Goal: Entertainment & Leisure: Consume media (video, audio)

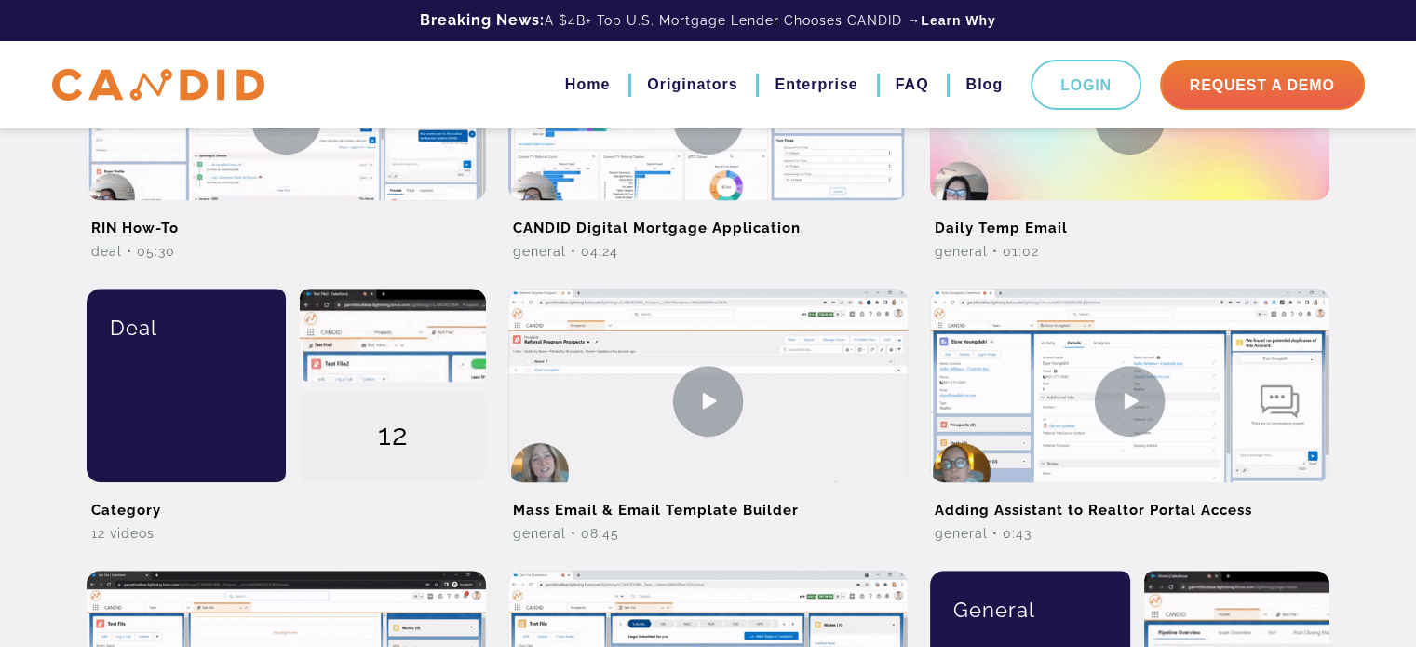
scroll to position [269, 0]
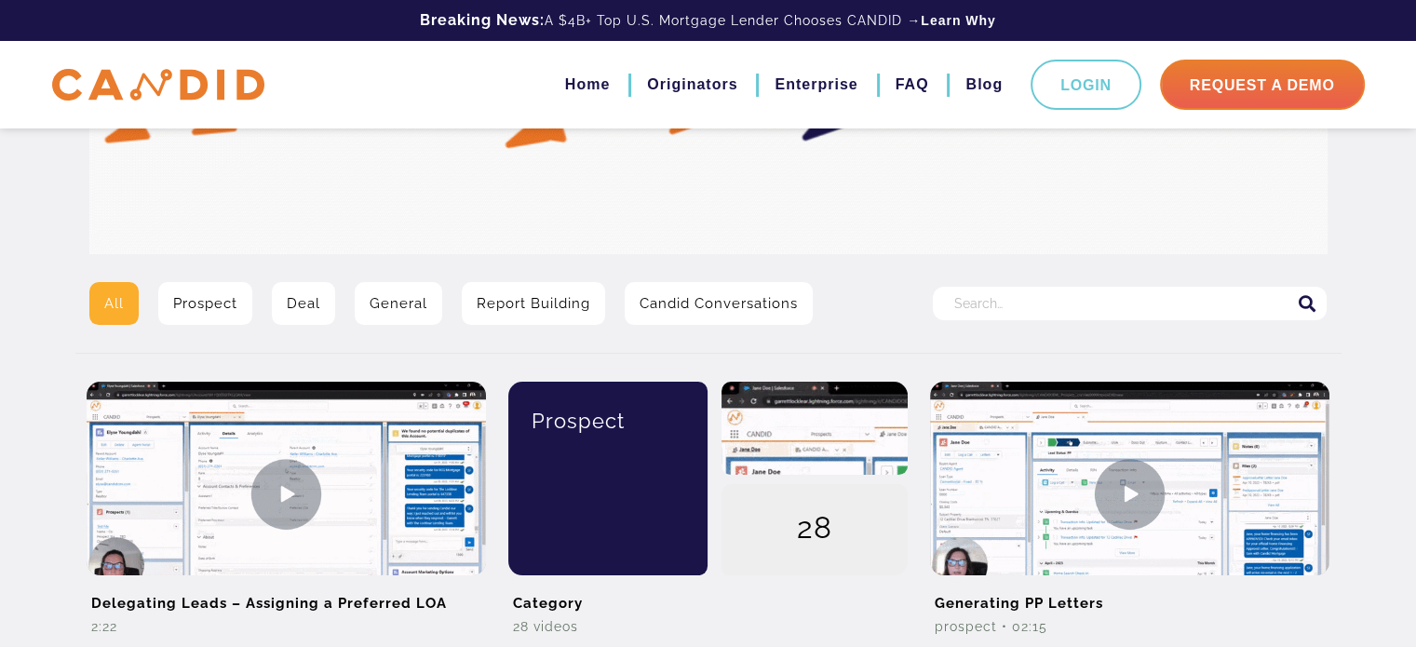
click at [409, 310] on link "General" at bounding box center [398, 303] width 87 height 43
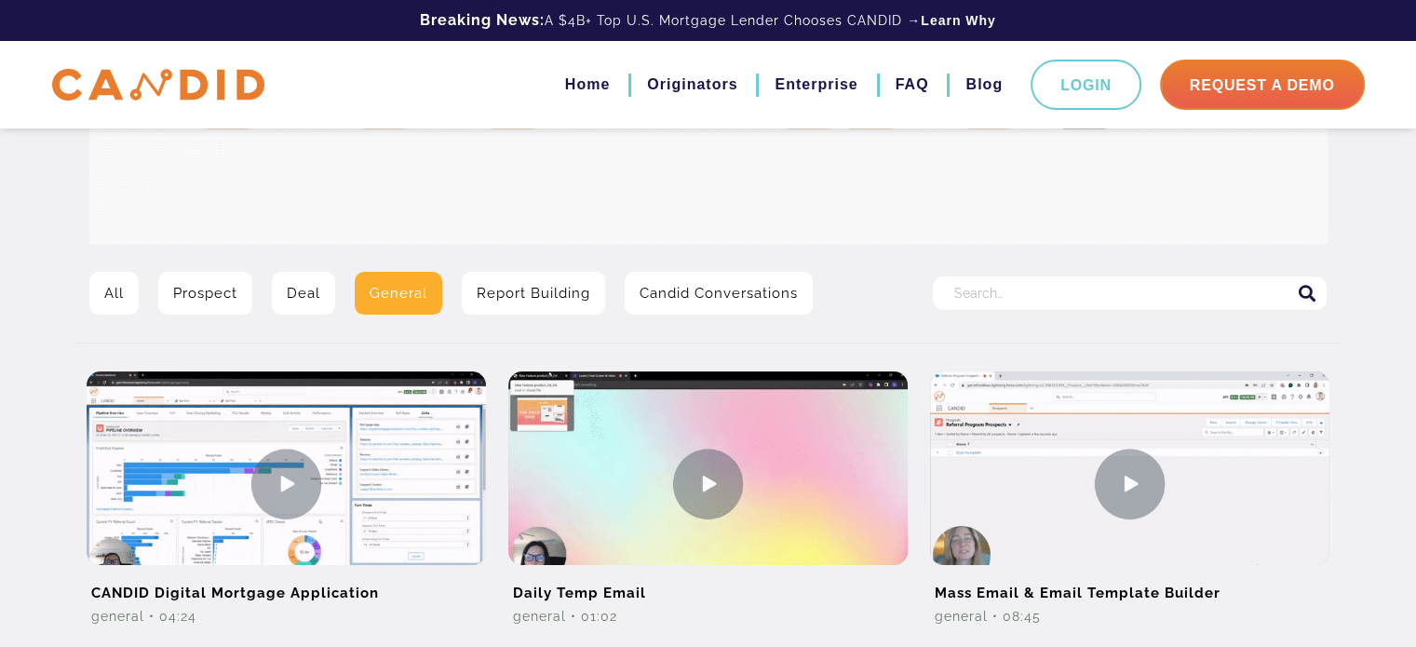
scroll to position [558, 0]
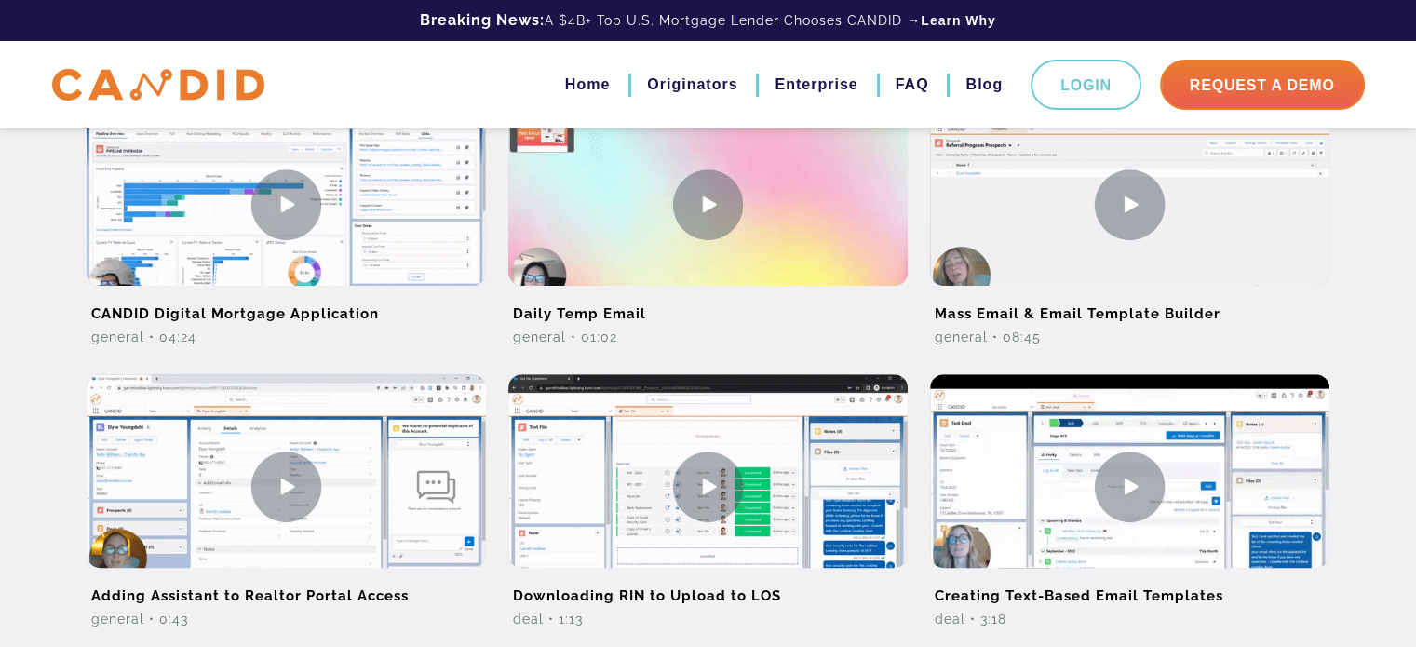
click at [409, 310] on h2 "CANDID Digital Mortgage Application" at bounding box center [286, 307] width 399 height 42
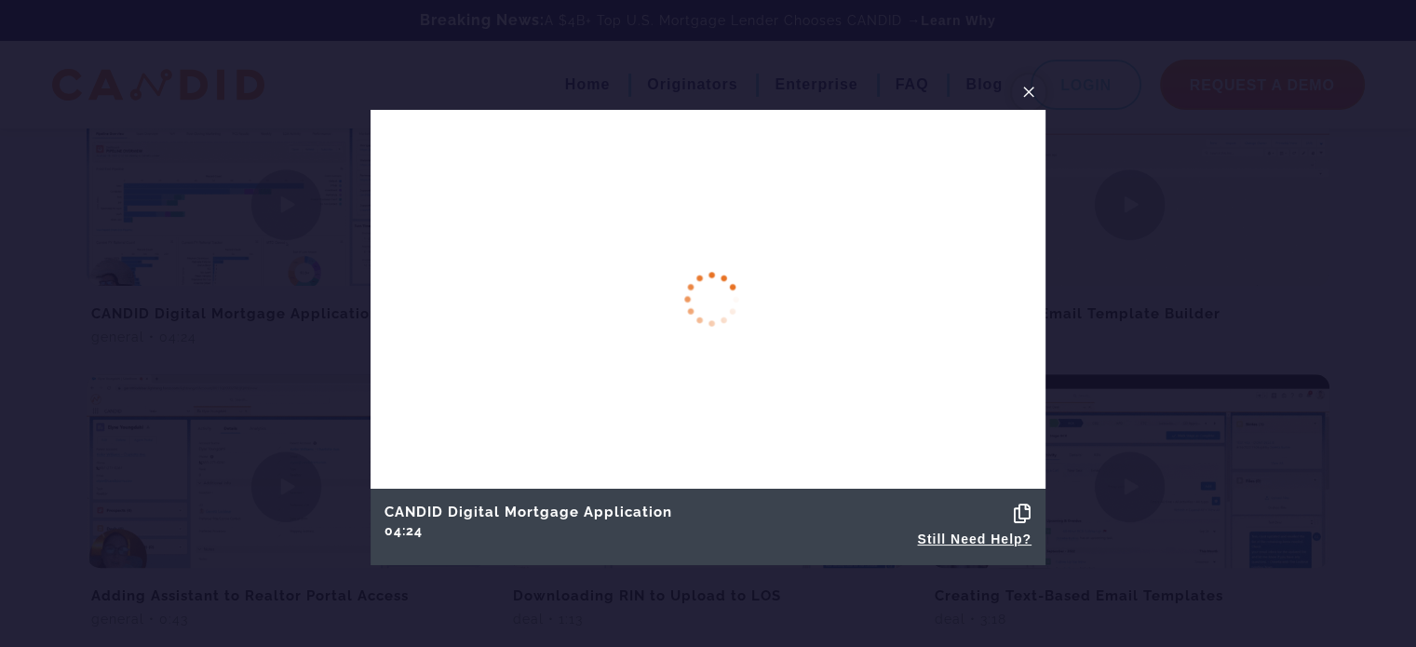
click at [1033, 88] on span "×" at bounding box center [1028, 91] width 15 height 29
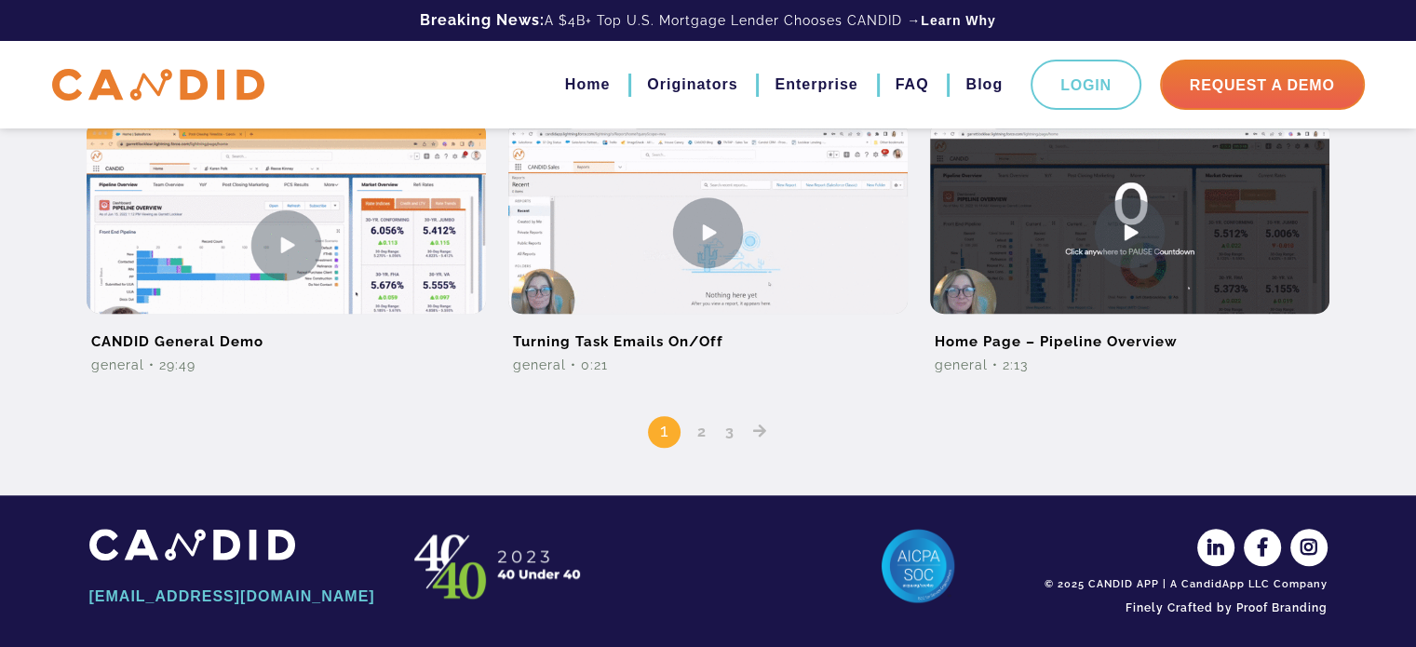
scroll to position [1384, 0]
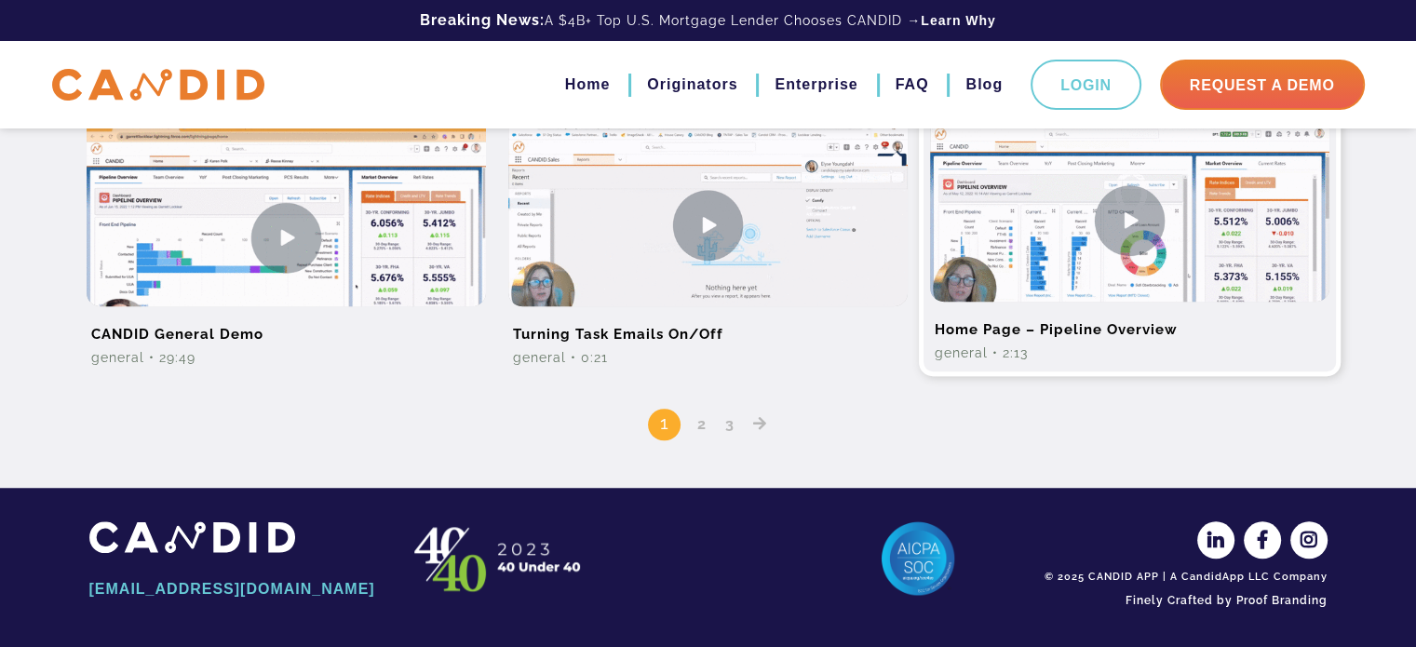
click at [1072, 245] on img at bounding box center [1129, 220] width 399 height 224
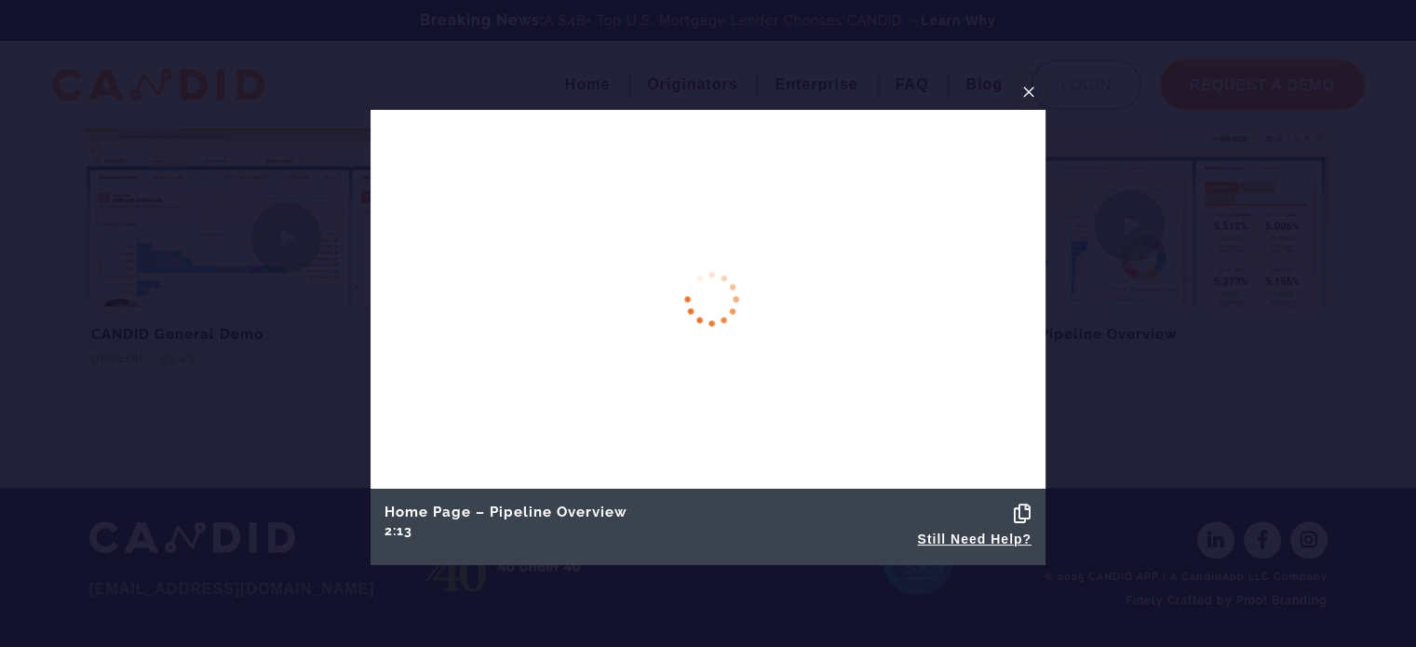
click at [1020, 86] on button "×" at bounding box center [1029, 91] width 34 height 35
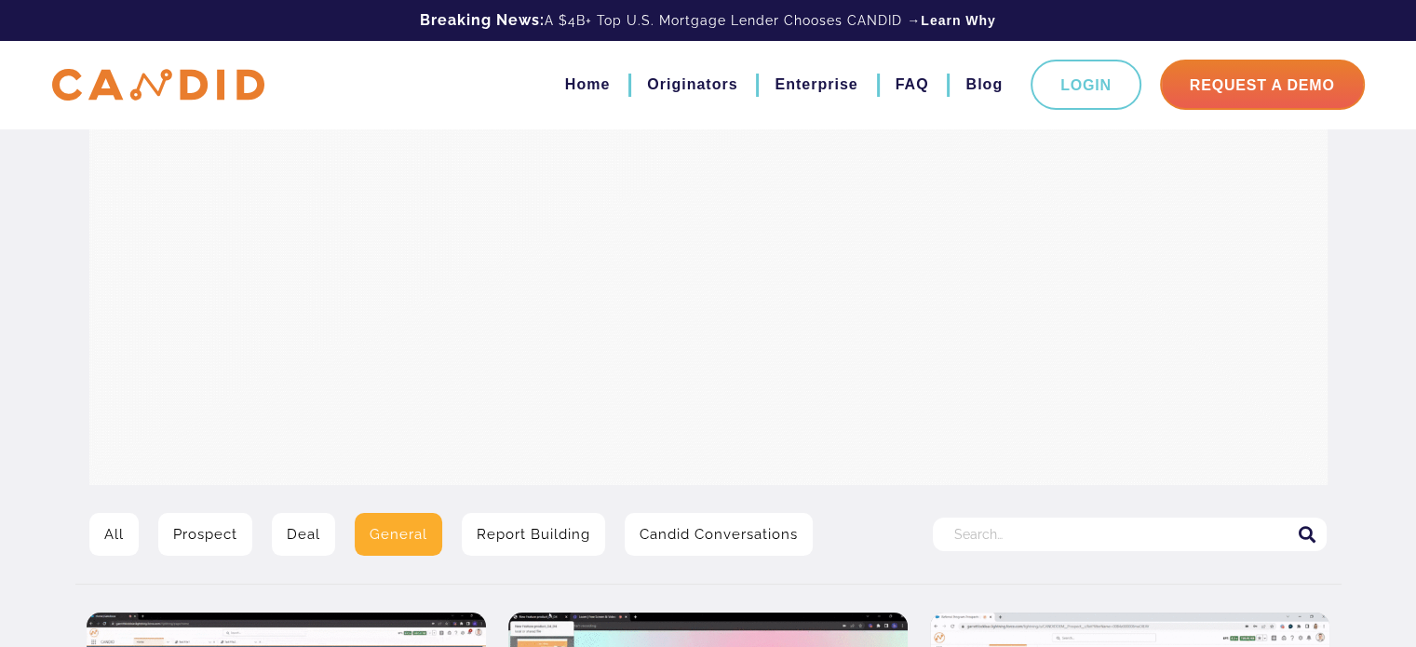
scroll to position [0, 0]
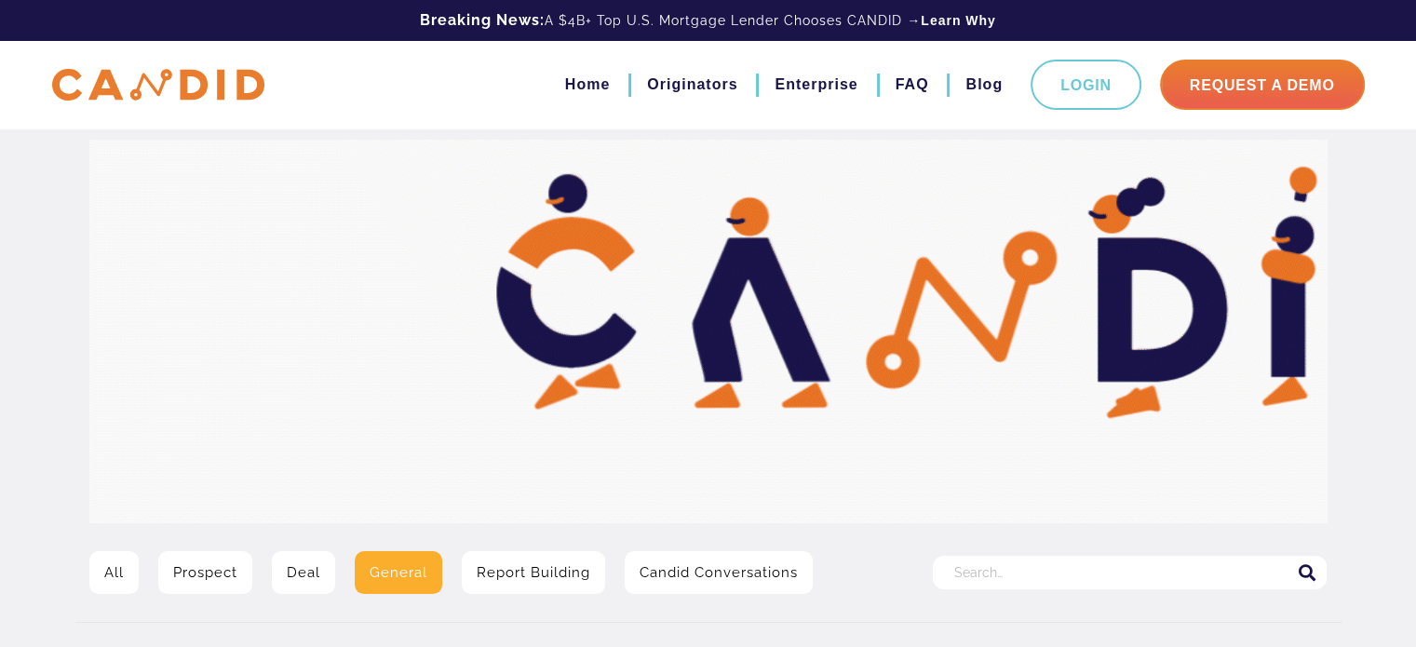
click at [108, 573] on link "All" at bounding box center [113, 572] width 49 height 43
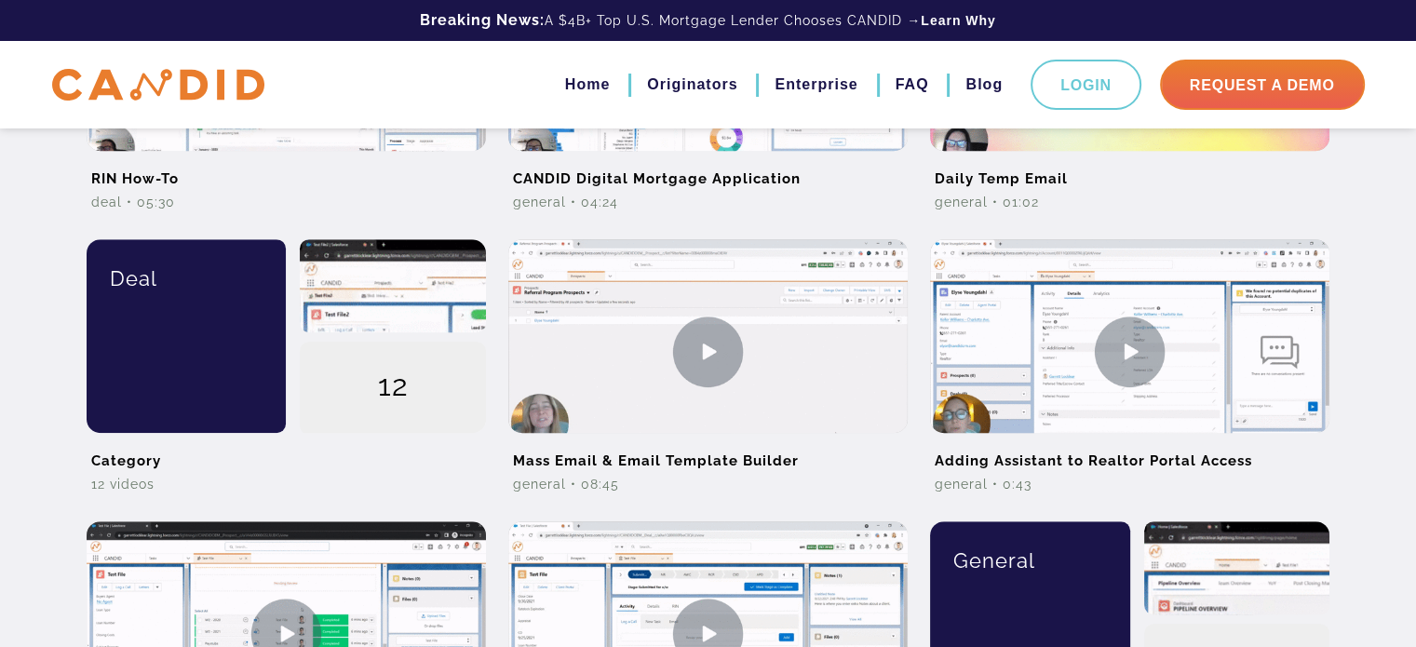
scroll to position [548, 0]
